Goal: Check status: Check status

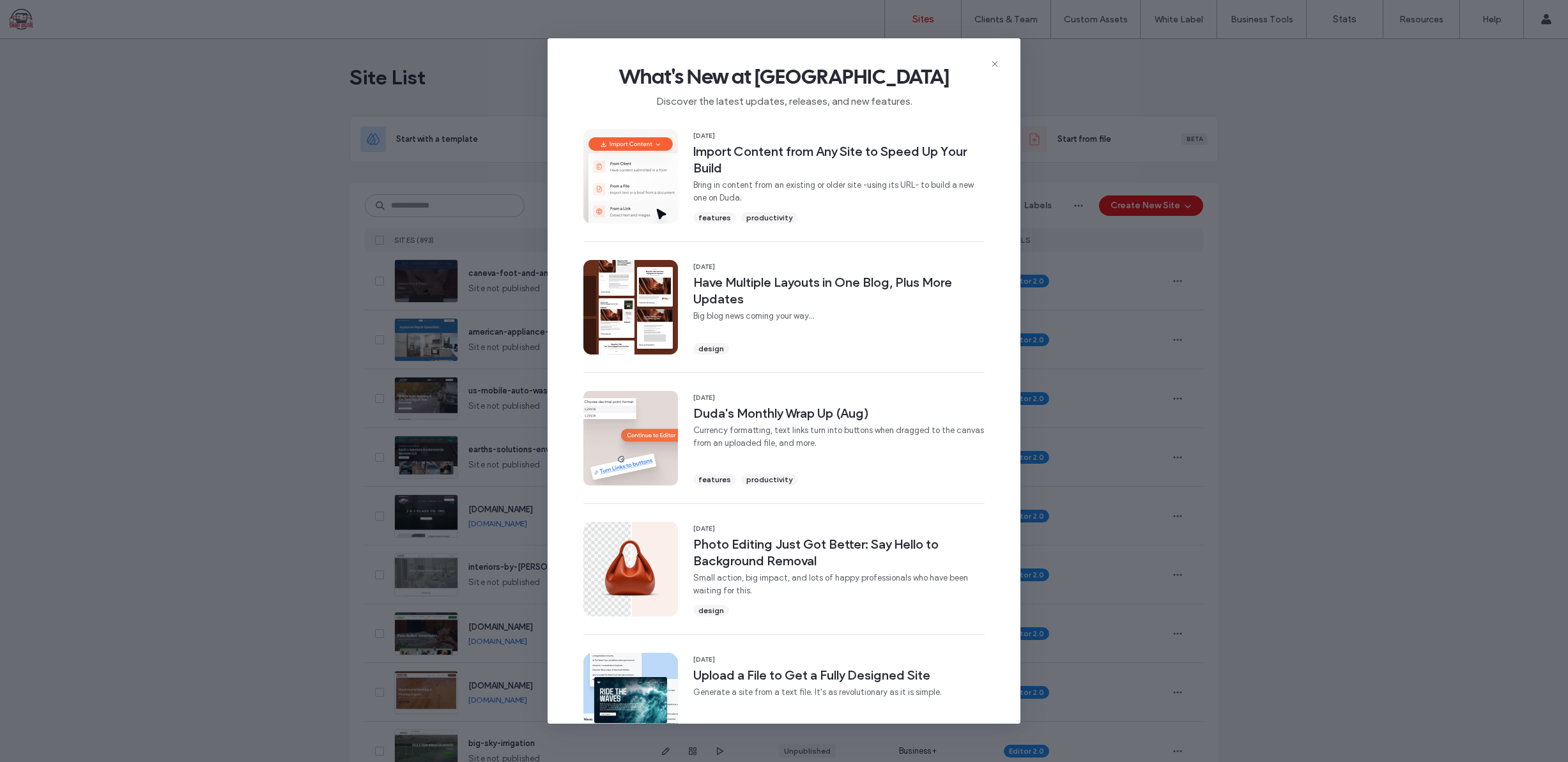
click at [992, 63] on icon at bounding box center [994, 64] width 10 height 10
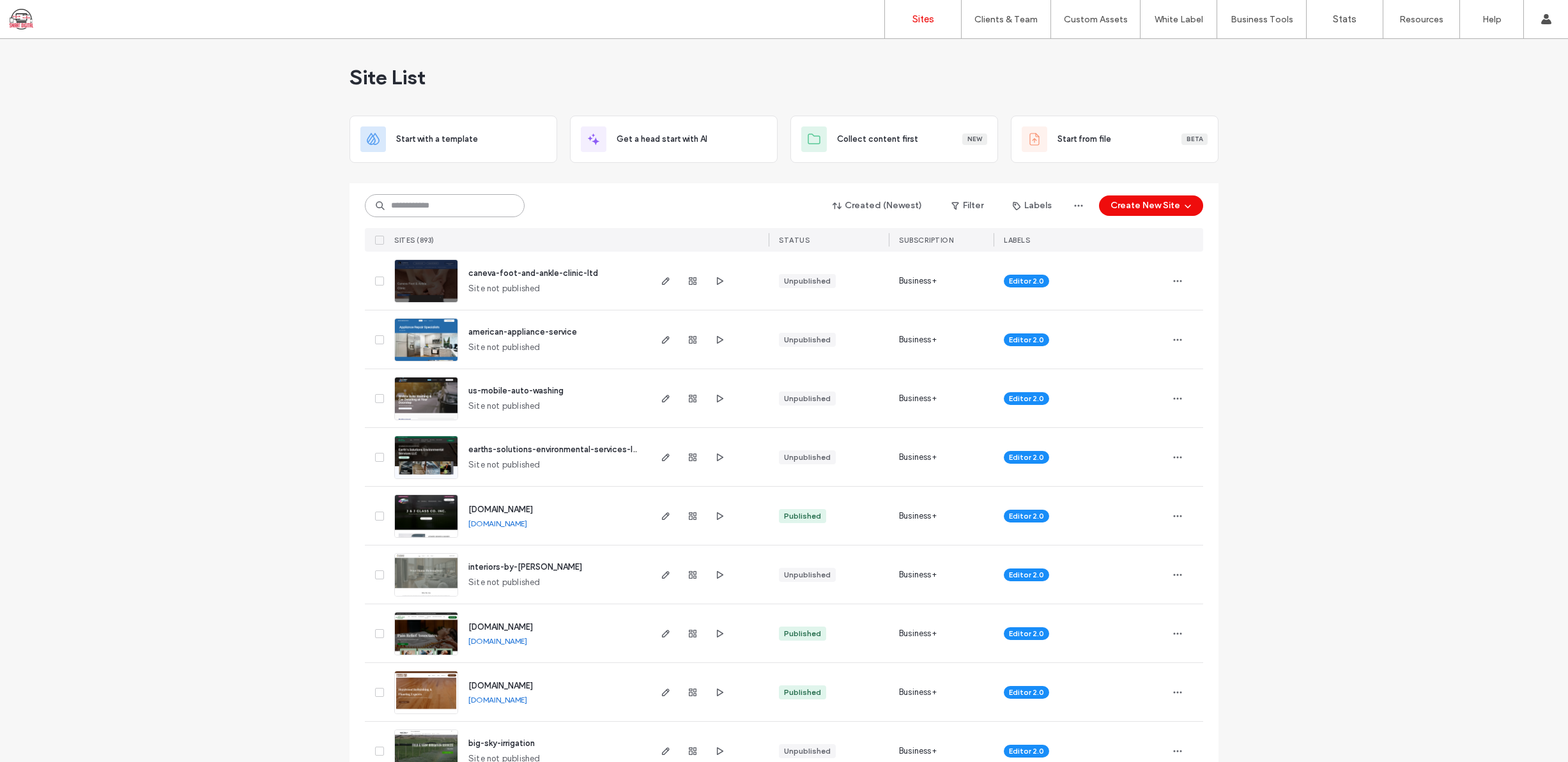
click at [456, 202] on input at bounding box center [444, 205] width 160 height 23
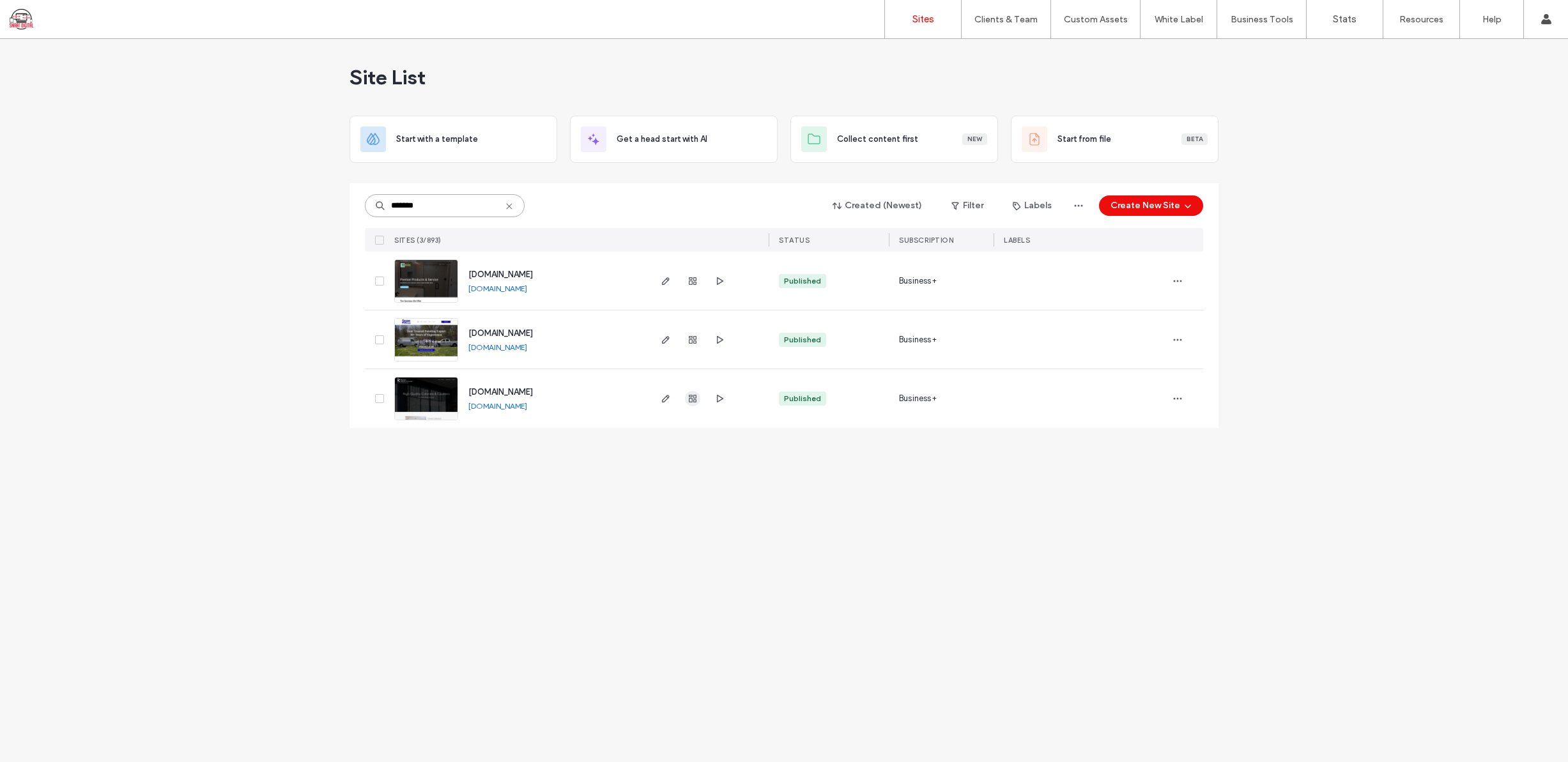
type input "*******"
click at [692, 397] on icon "button" at bounding box center [692, 398] width 10 height 10
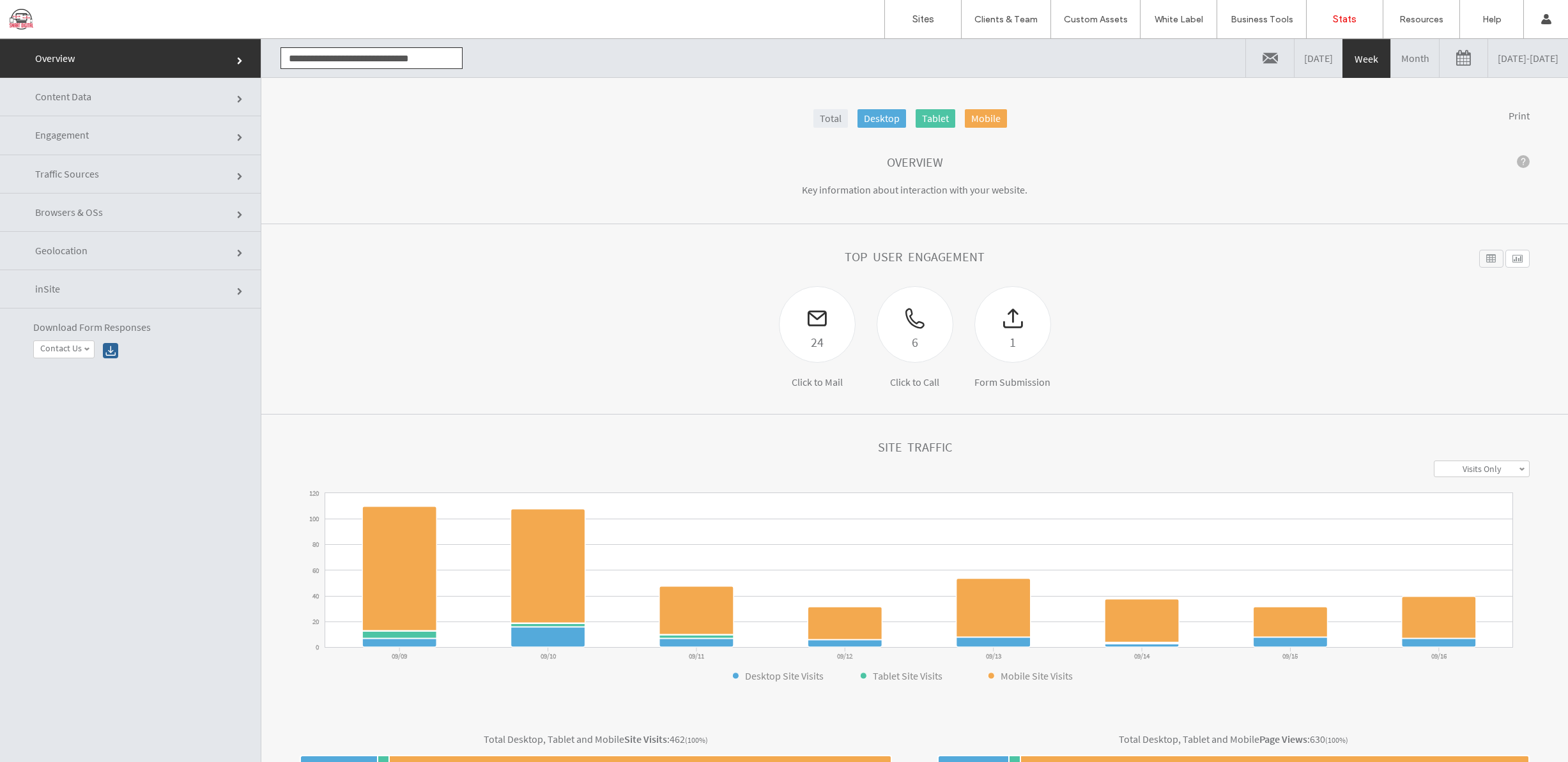
click at [1439, 55] on link at bounding box center [1463, 58] width 48 height 38
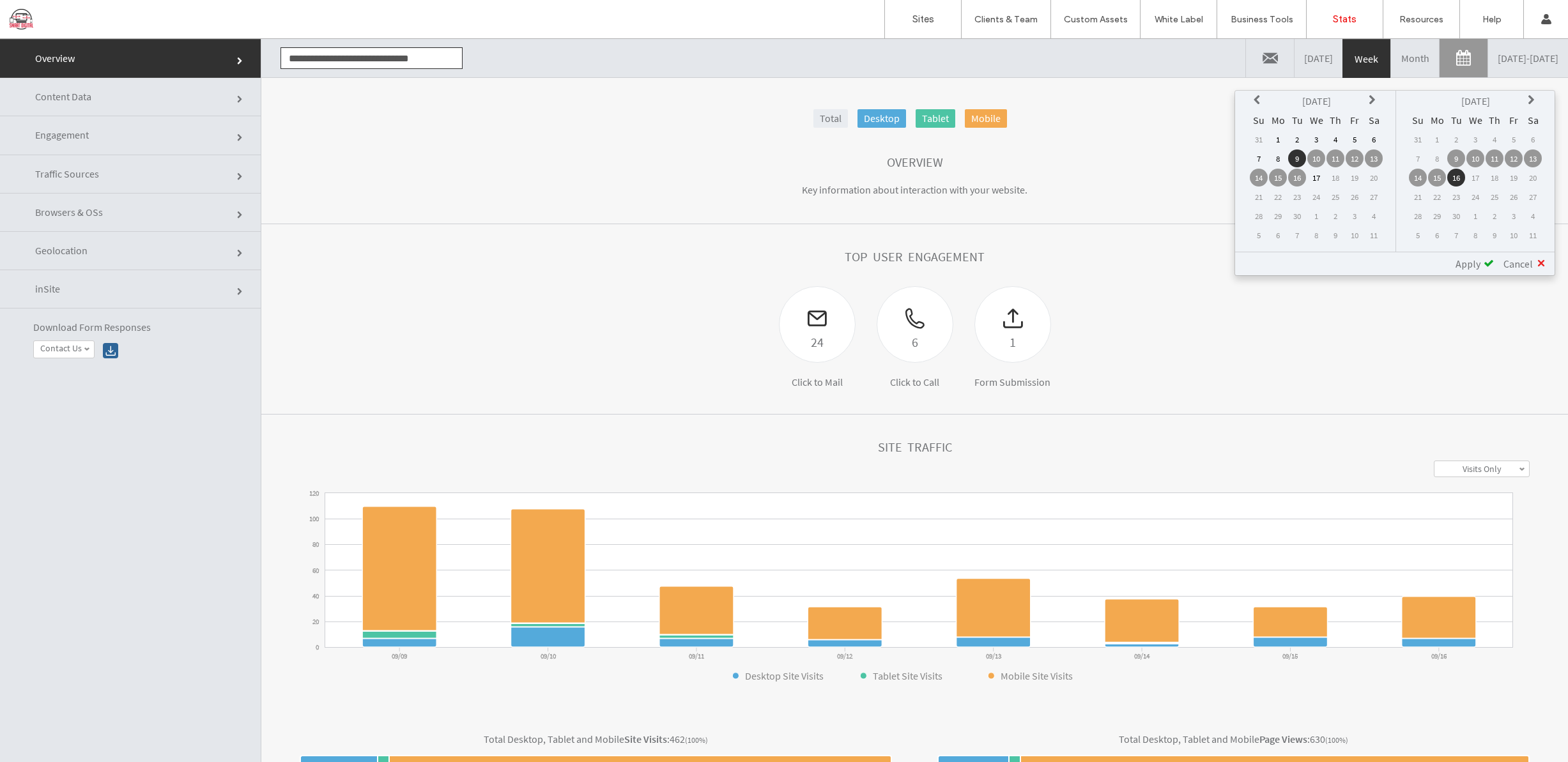
click at [1257, 101] on icon at bounding box center [1258, 100] width 10 height 10
click at [1300, 141] on td "1" at bounding box center [1297, 140] width 18 height 18
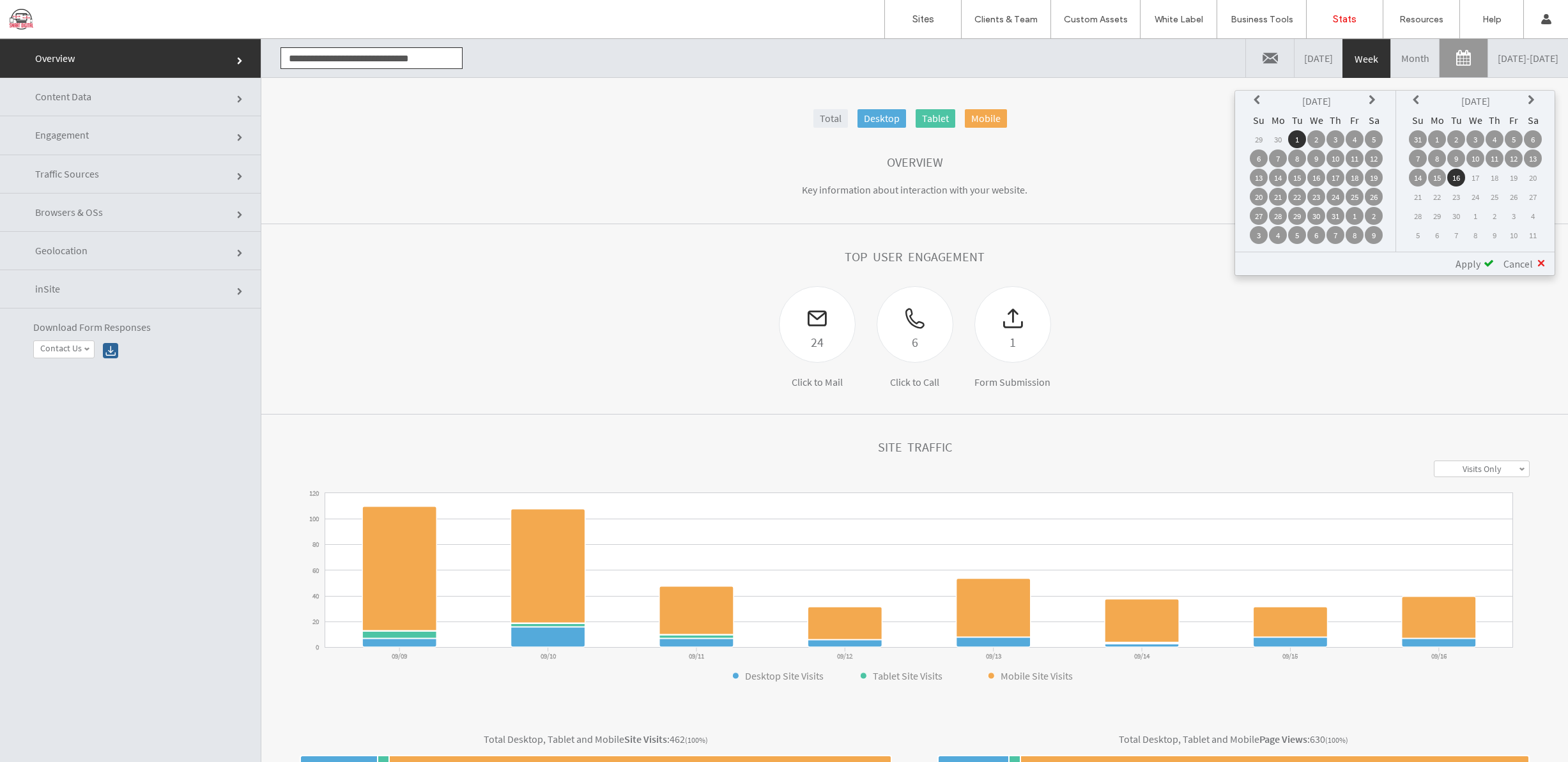
click at [1487, 263] on span at bounding box center [1488, 263] width 10 height 10
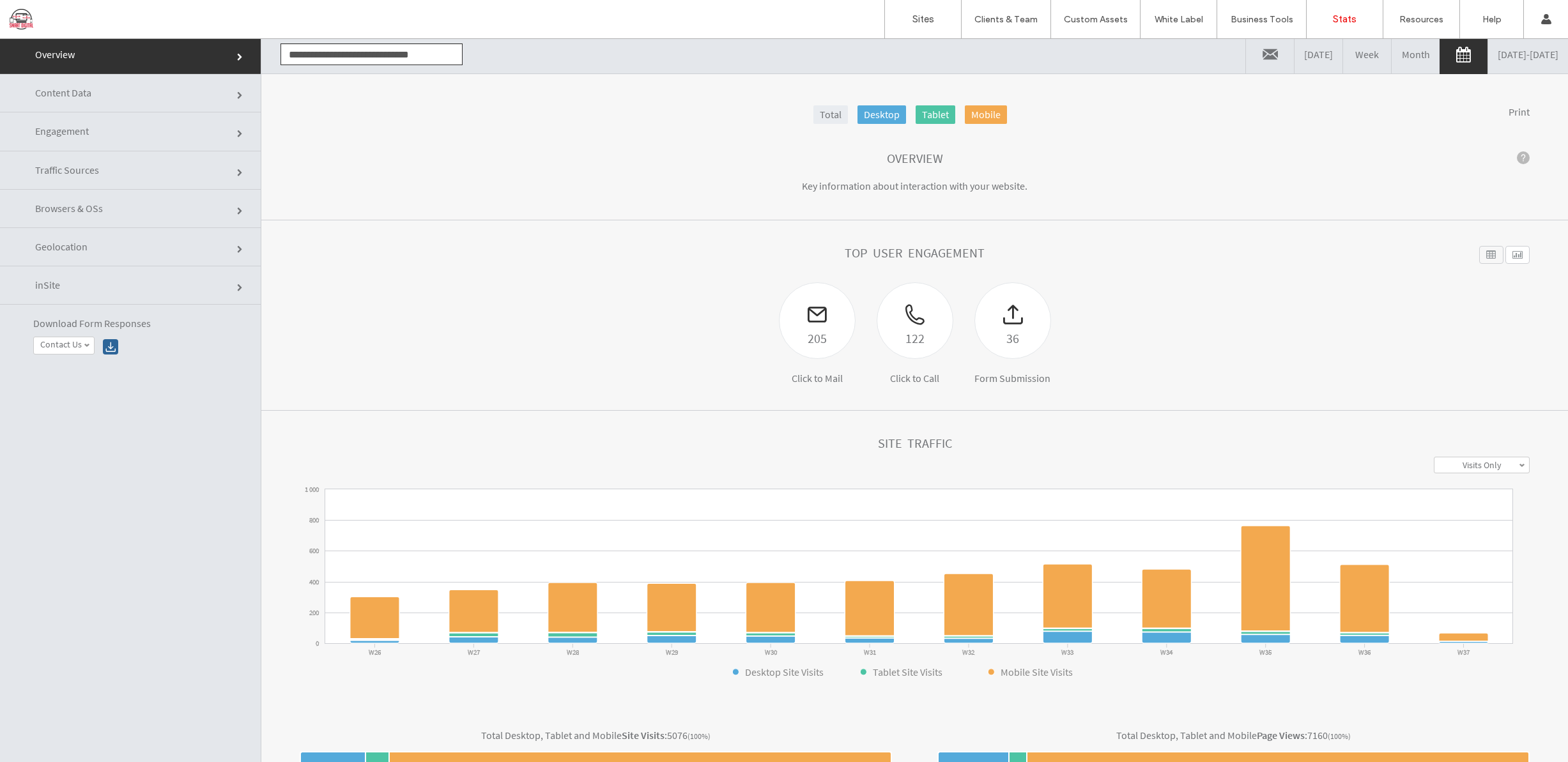
scroll to position [3, 0]
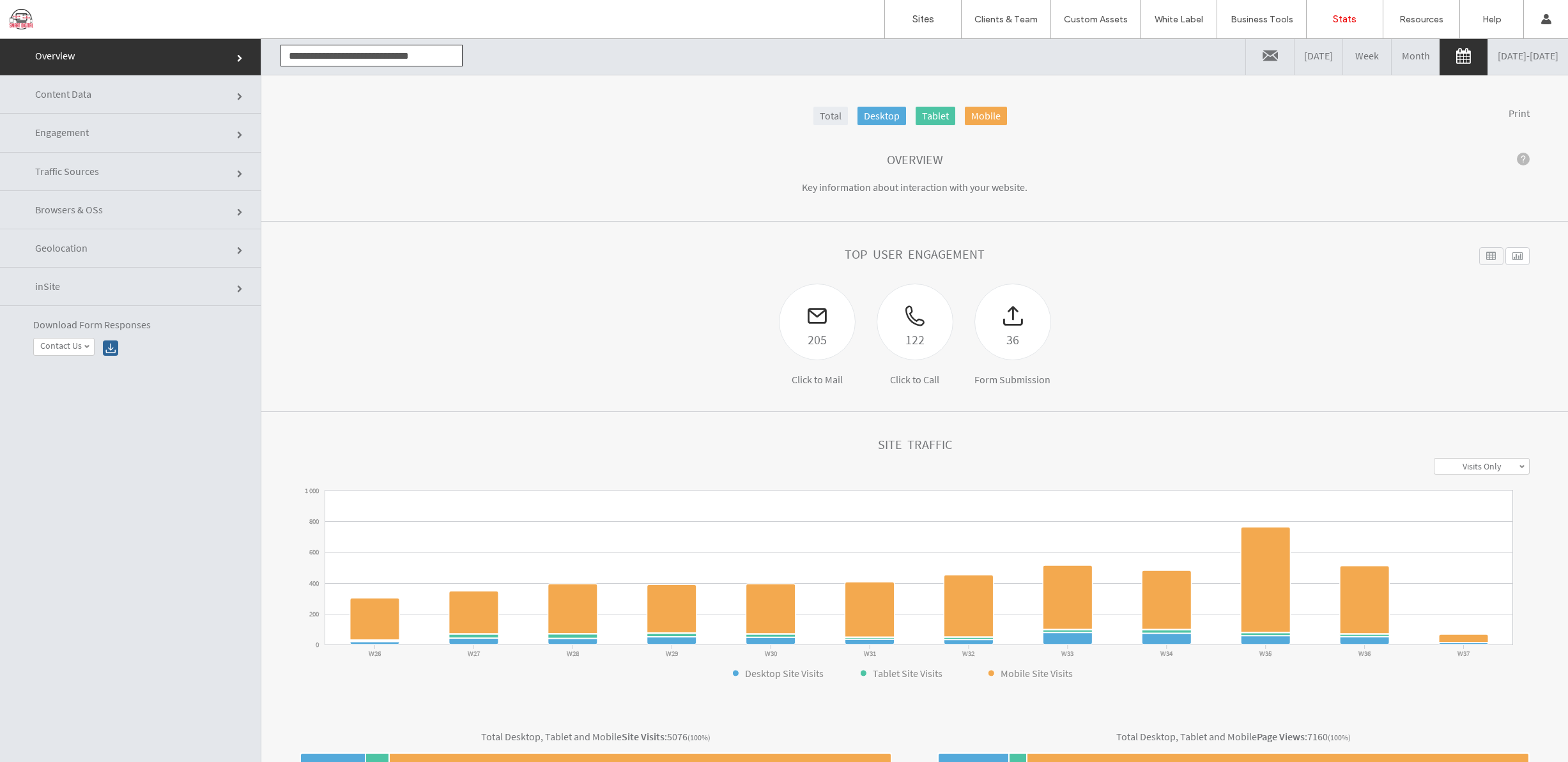
click at [102, 133] on link "Engagement" at bounding box center [130, 132] width 260 height 38
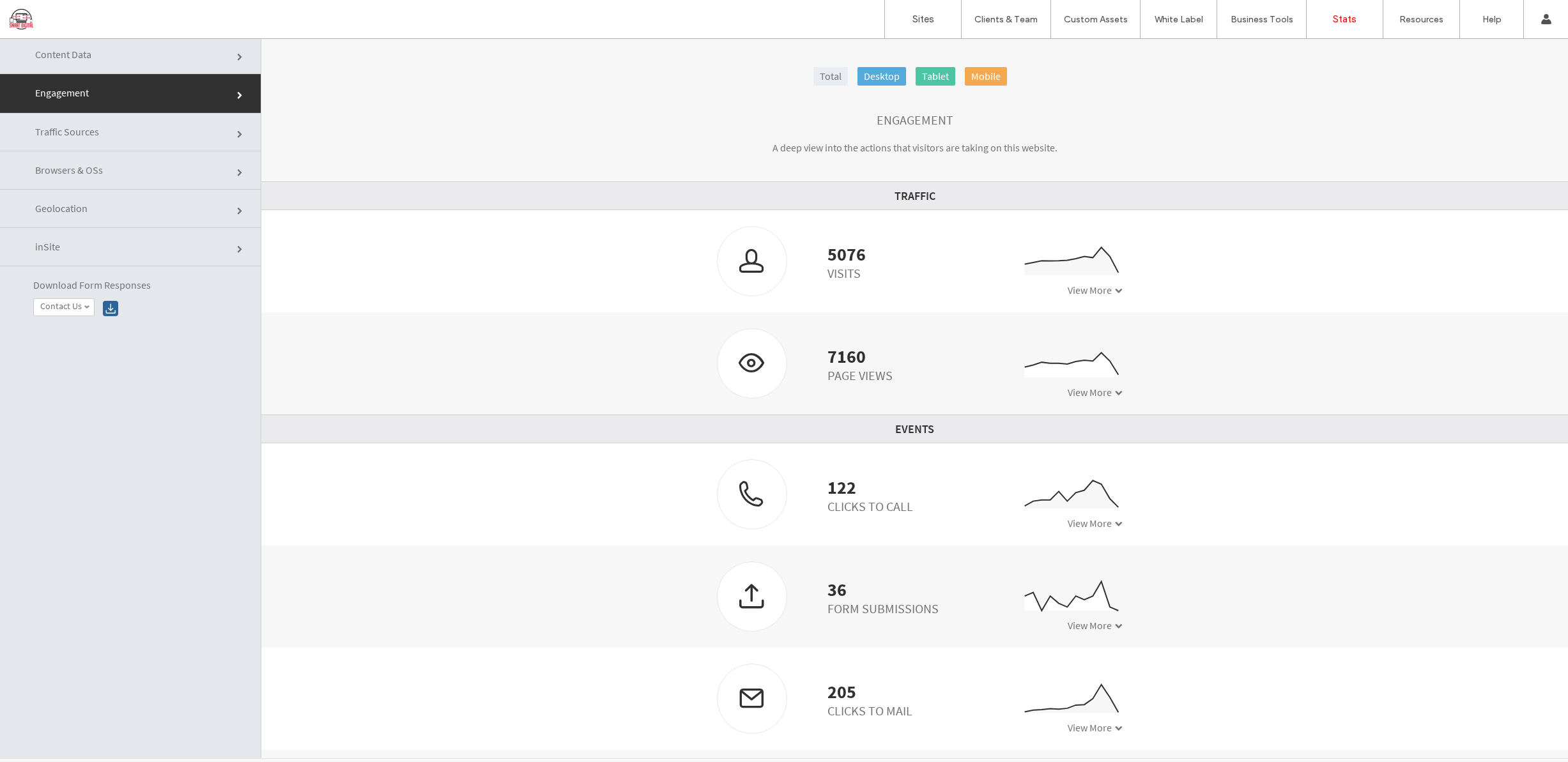
scroll to position [64, 0]
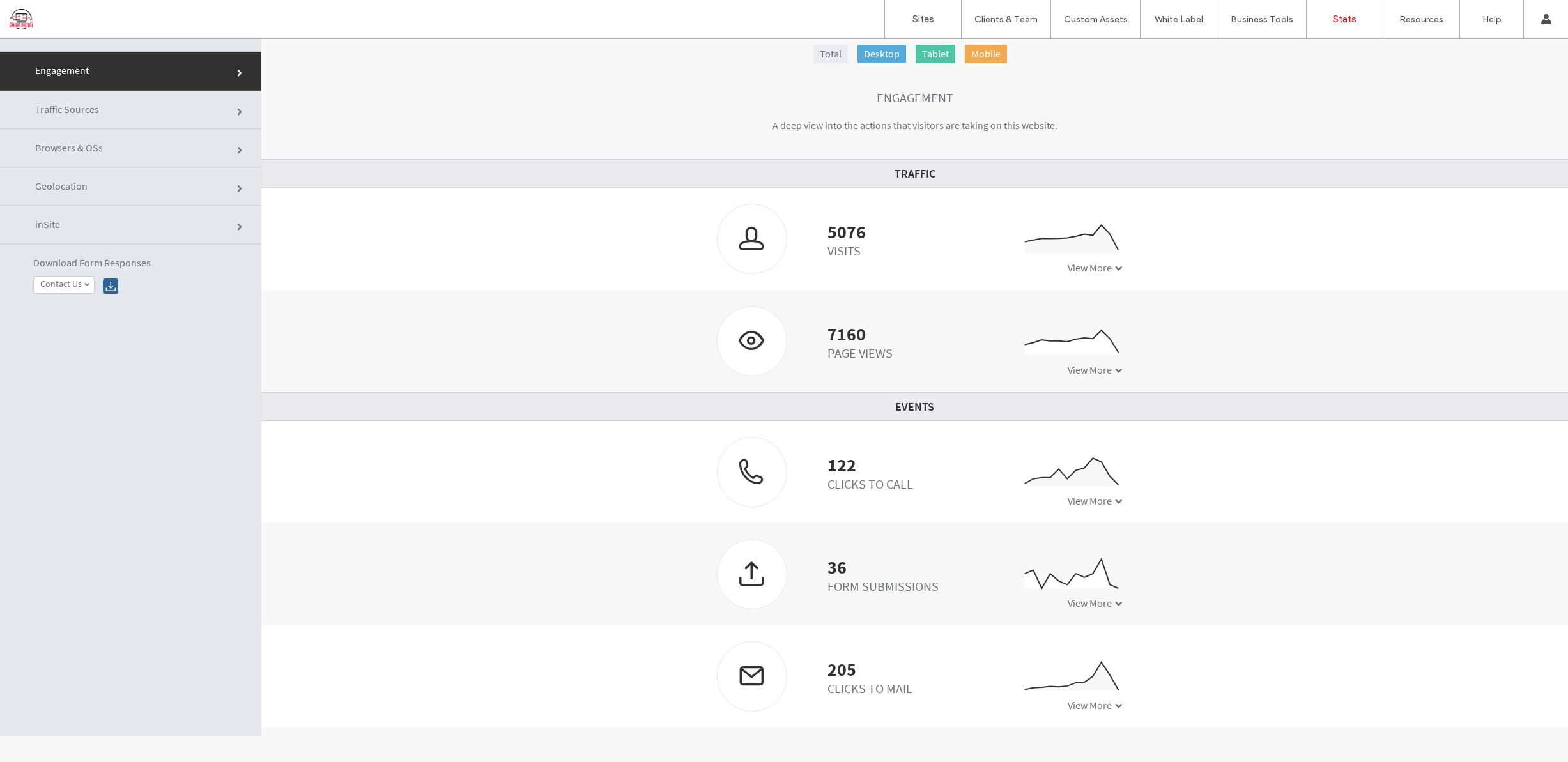
click at [88, 285] on span at bounding box center [86, 285] width 6 height 6
click at [110, 285] on div at bounding box center [110, 286] width 15 height 15
